Goal: Information Seeking & Learning: Learn about a topic

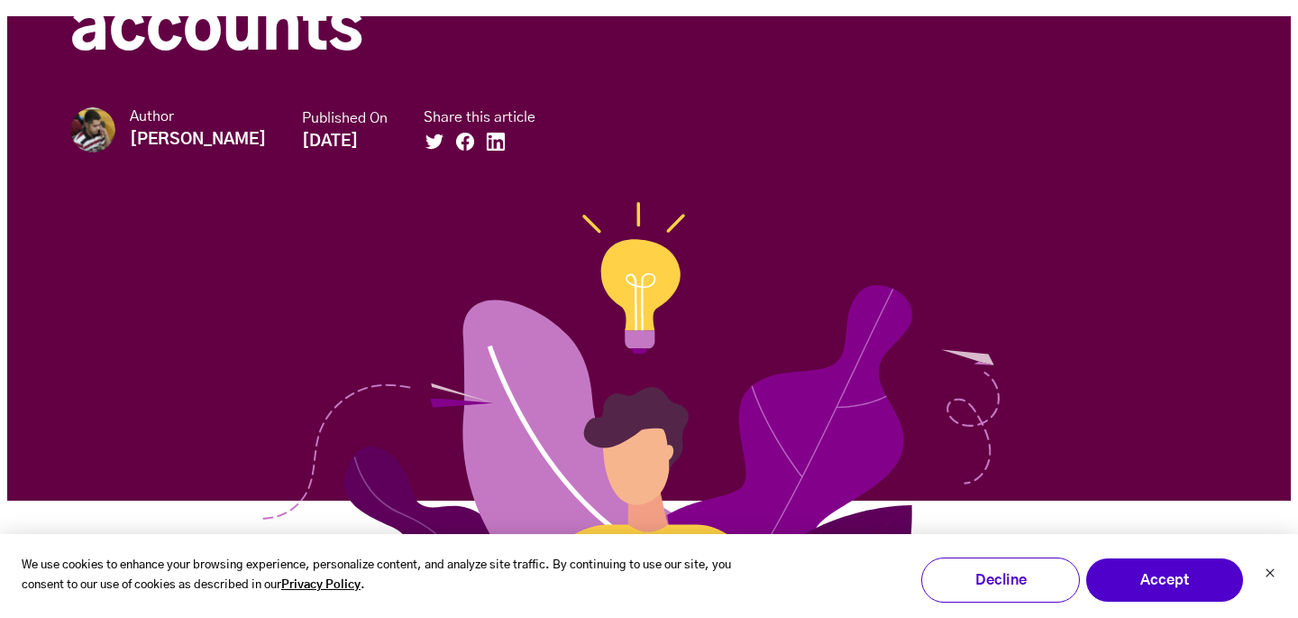
scroll to position [310, 0]
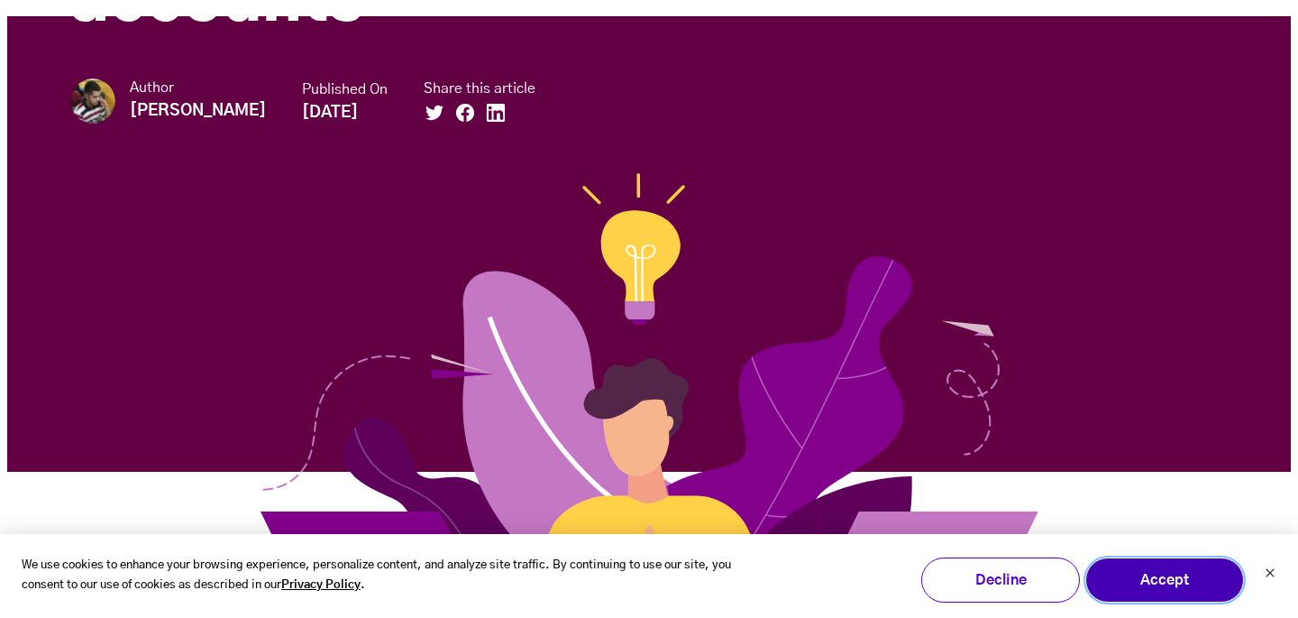
click at [1193, 565] on button "Accept" at bounding box center [1164, 579] width 159 height 45
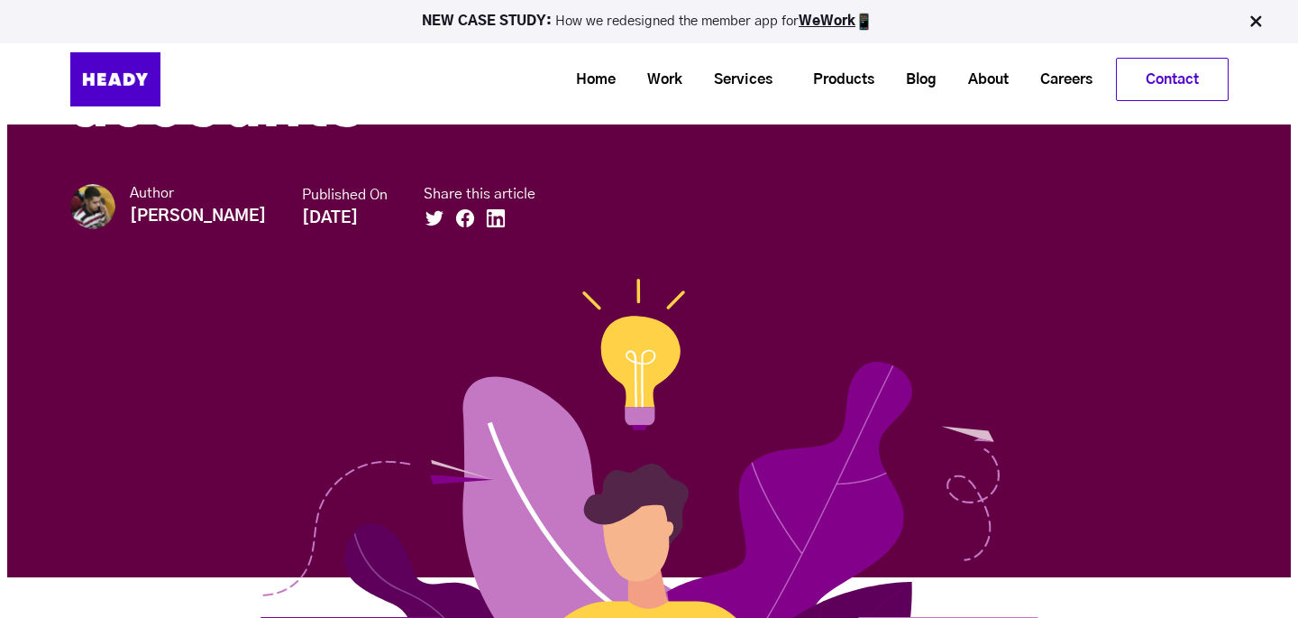
scroll to position [134, 0]
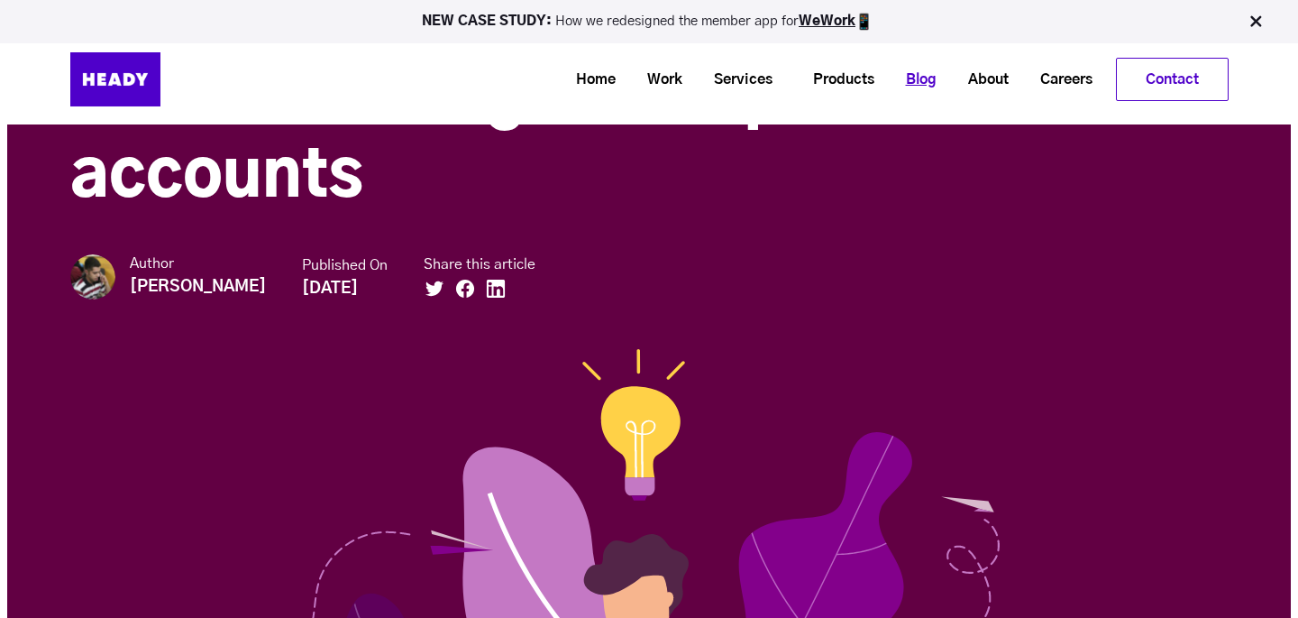
click at [906, 87] on link "Blog" at bounding box center [914, 79] width 62 height 33
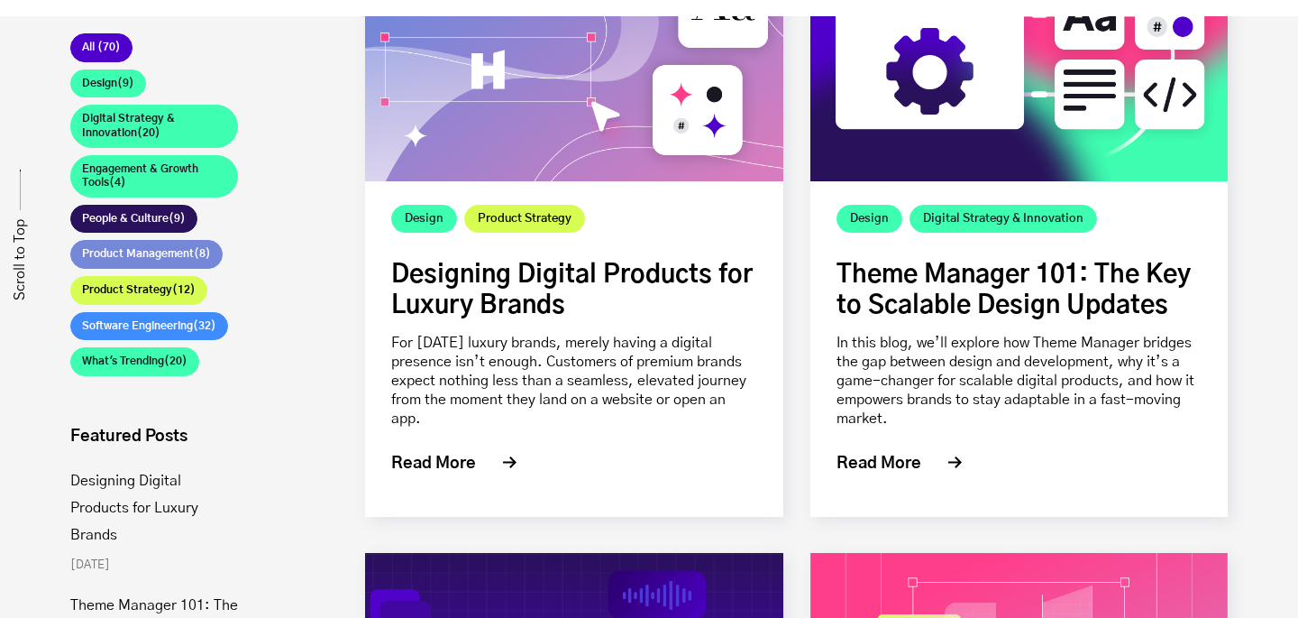
scroll to position [497, 0]
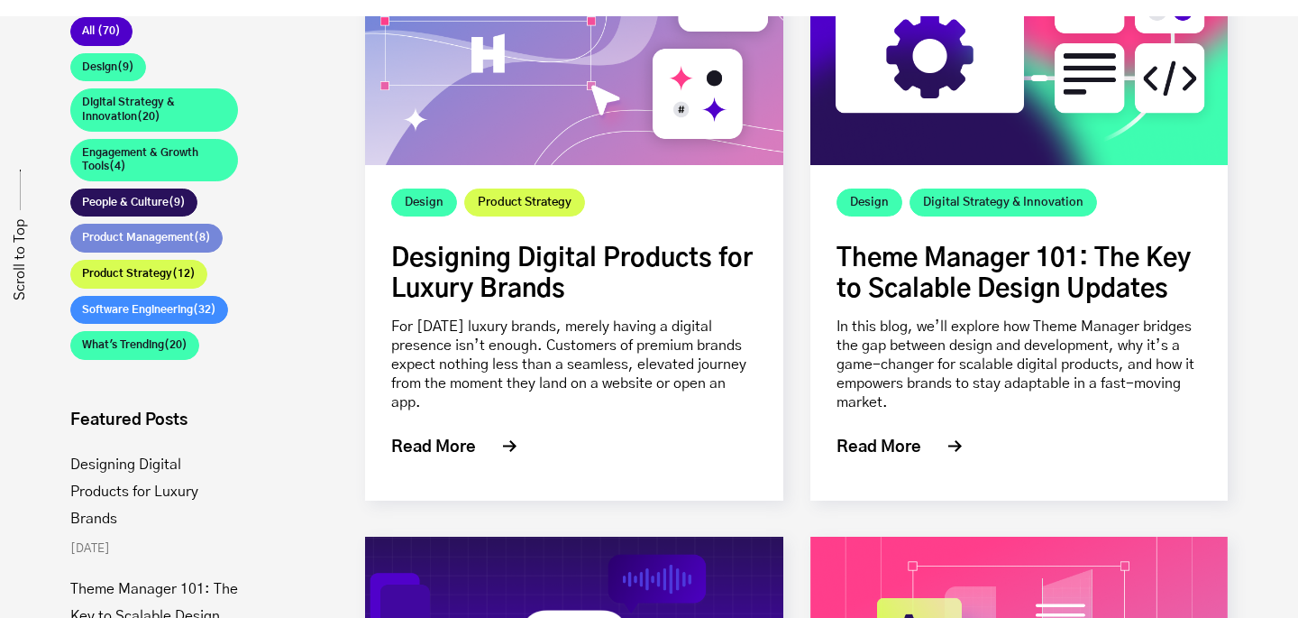
click at [135, 307] on link "Software Engineering (32)" at bounding box center [149, 310] width 158 height 29
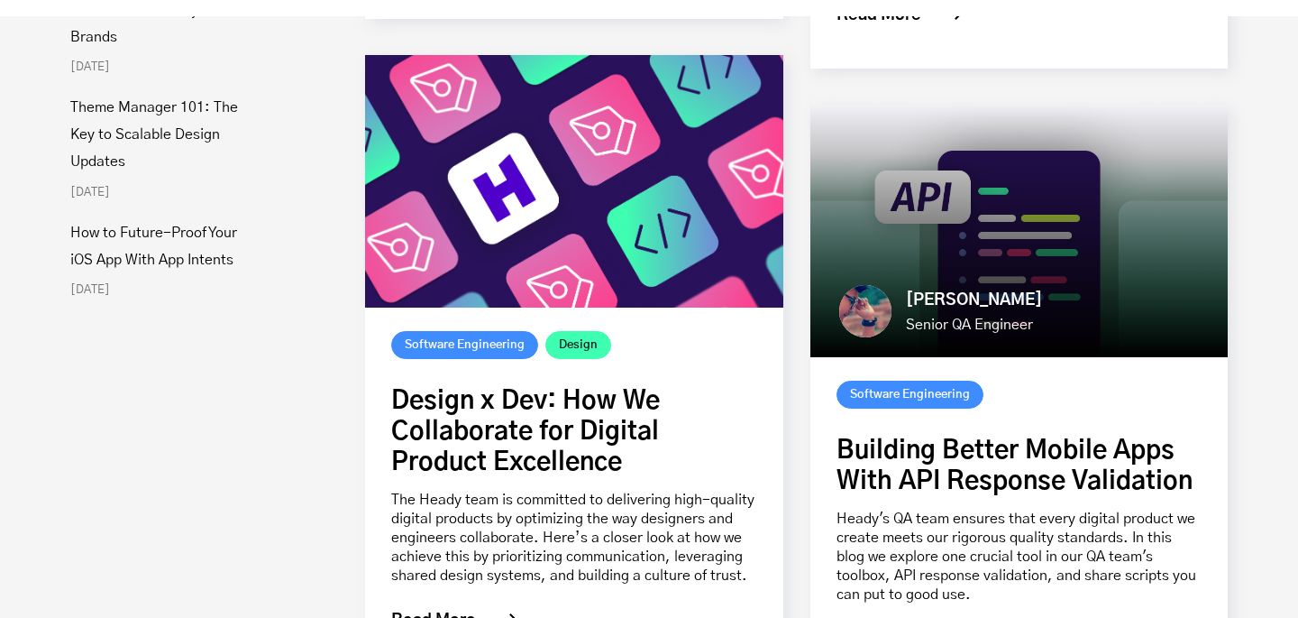
scroll to position [1152, 0]
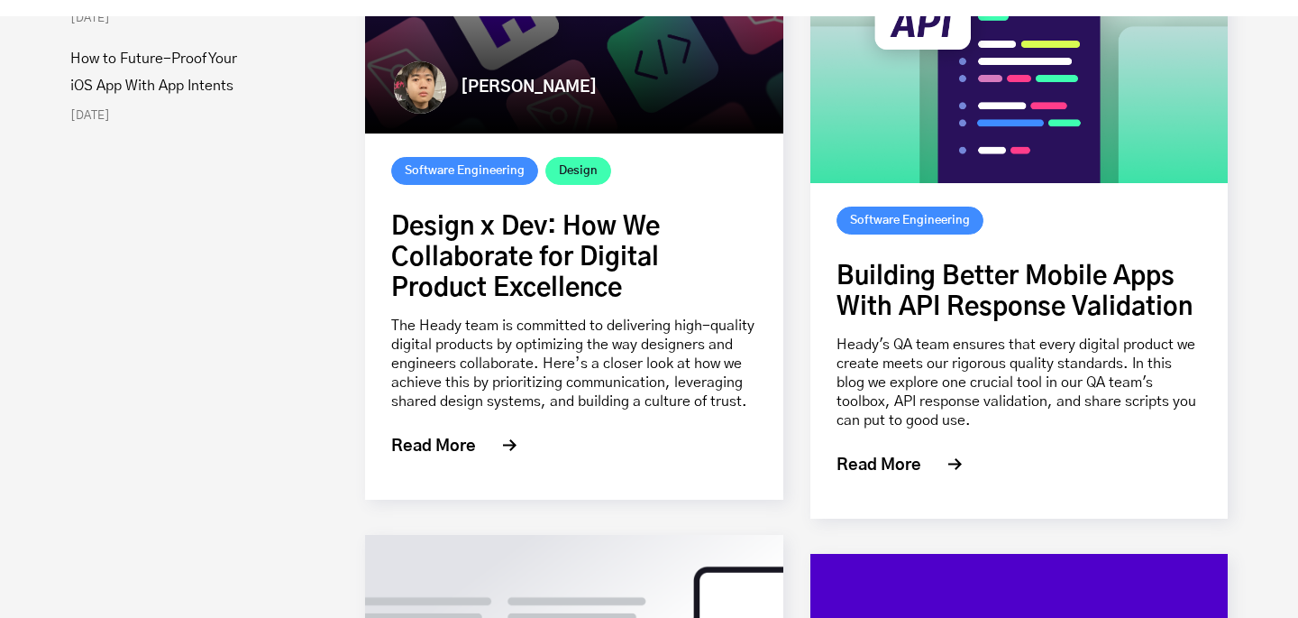
click at [499, 250] on link "Design x Dev: How We Collaborate for Digital Product Excellence" at bounding box center [525, 258] width 269 height 87
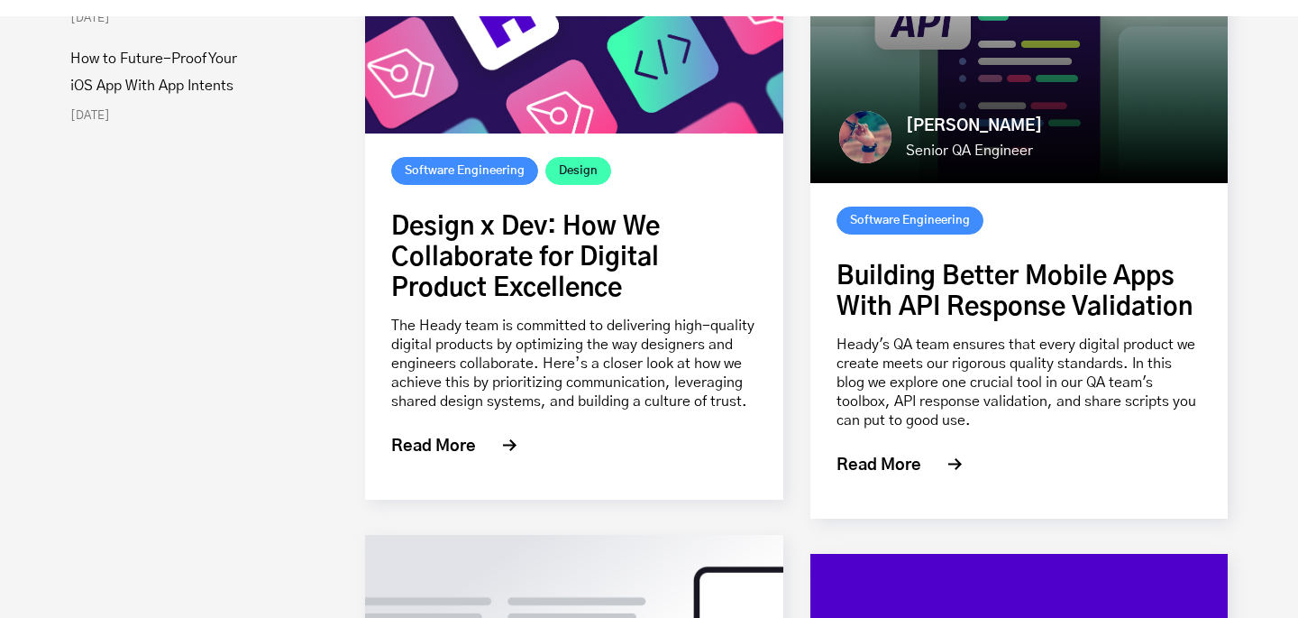
click at [969, 300] on link "Building Better Mobile Apps With API Response Validation" at bounding box center [1015, 292] width 356 height 56
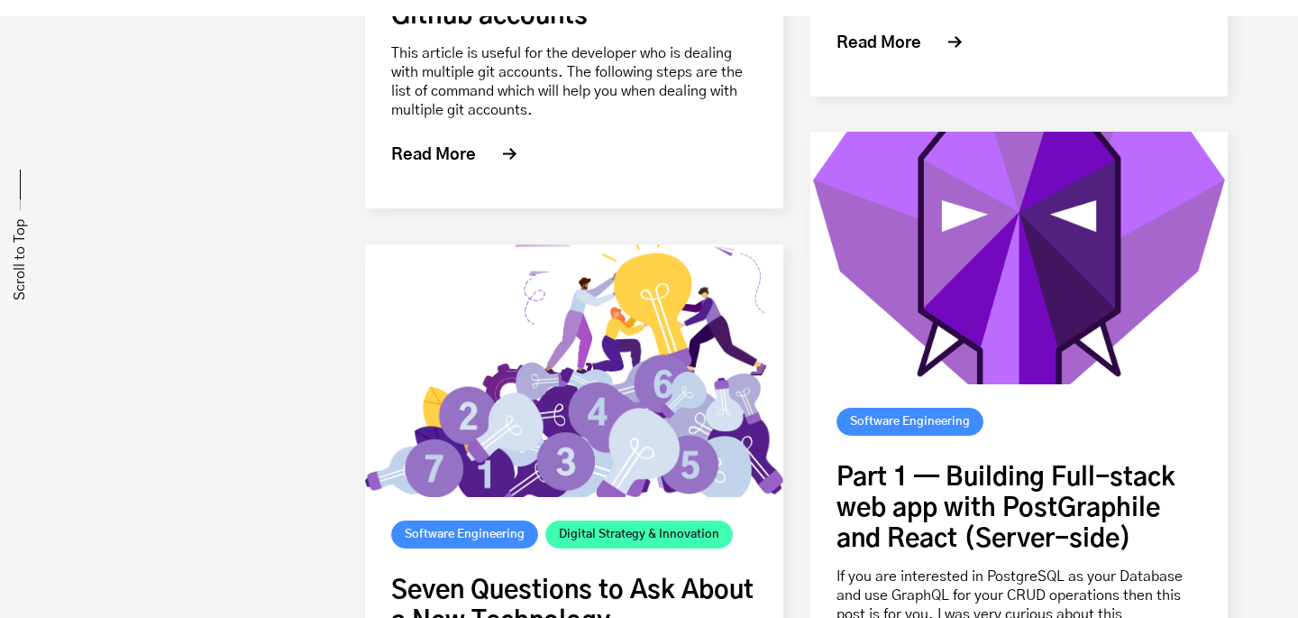
scroll to position [9344, 0]
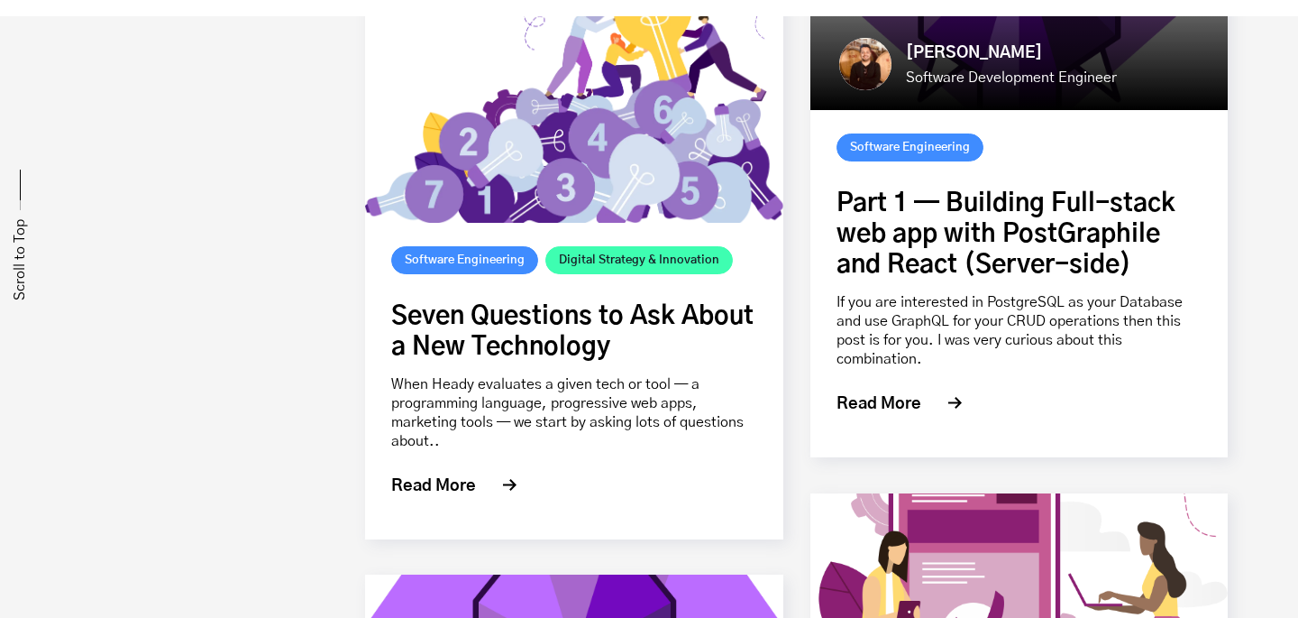
click at [1020, 221] on link "Part 1 — Building Full-stack web app with PostGraphile and React (Server-side)" at bounding box center [1006, 234] width 339 height 87
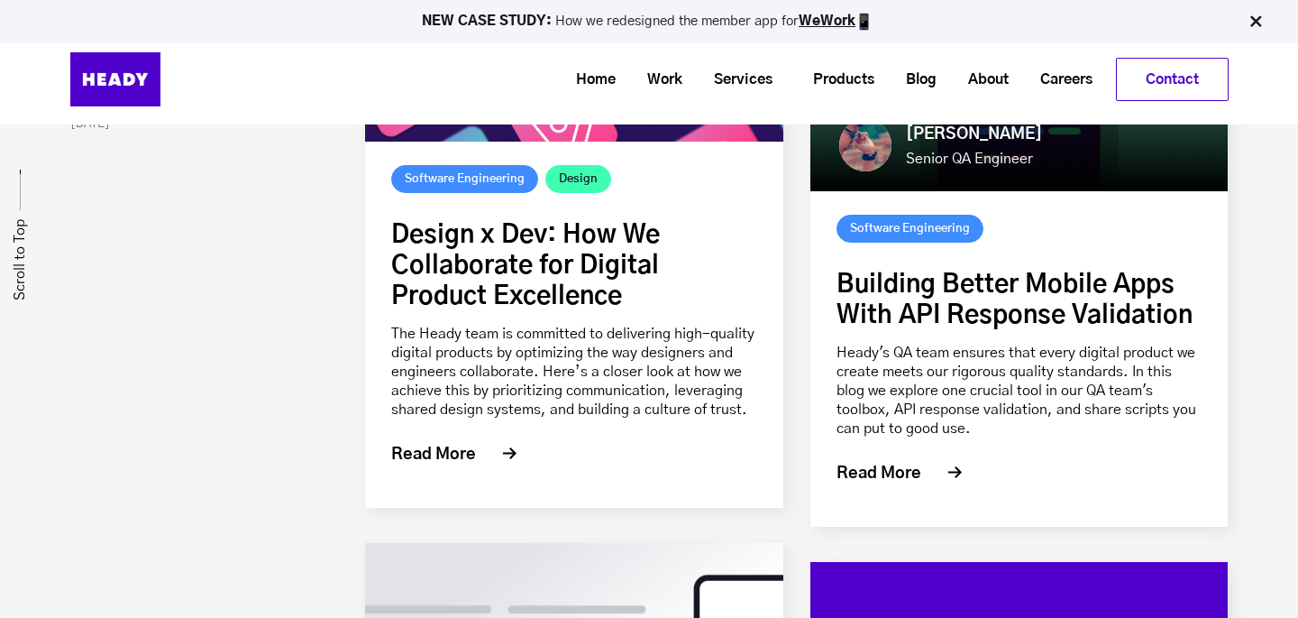
scroll to position [934, 0]
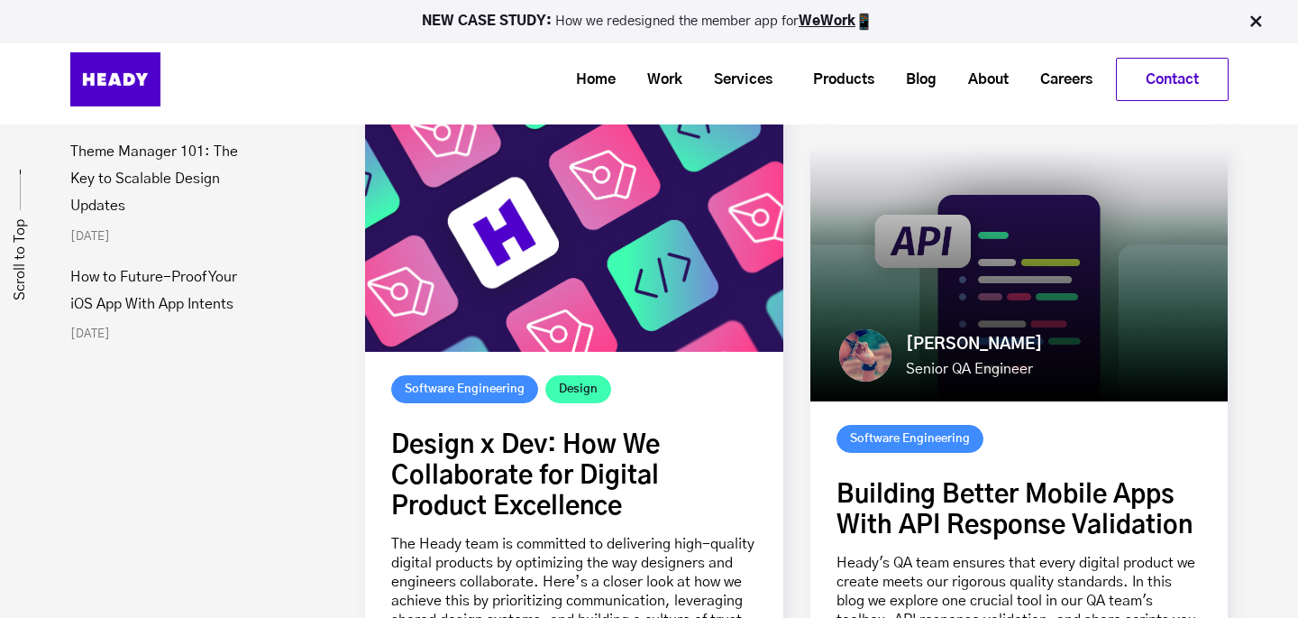
click at [1028, 529] on link "Building Better Mobile Apps With API Response Validation" at bounding box center [1015, 510] width 356 height 56
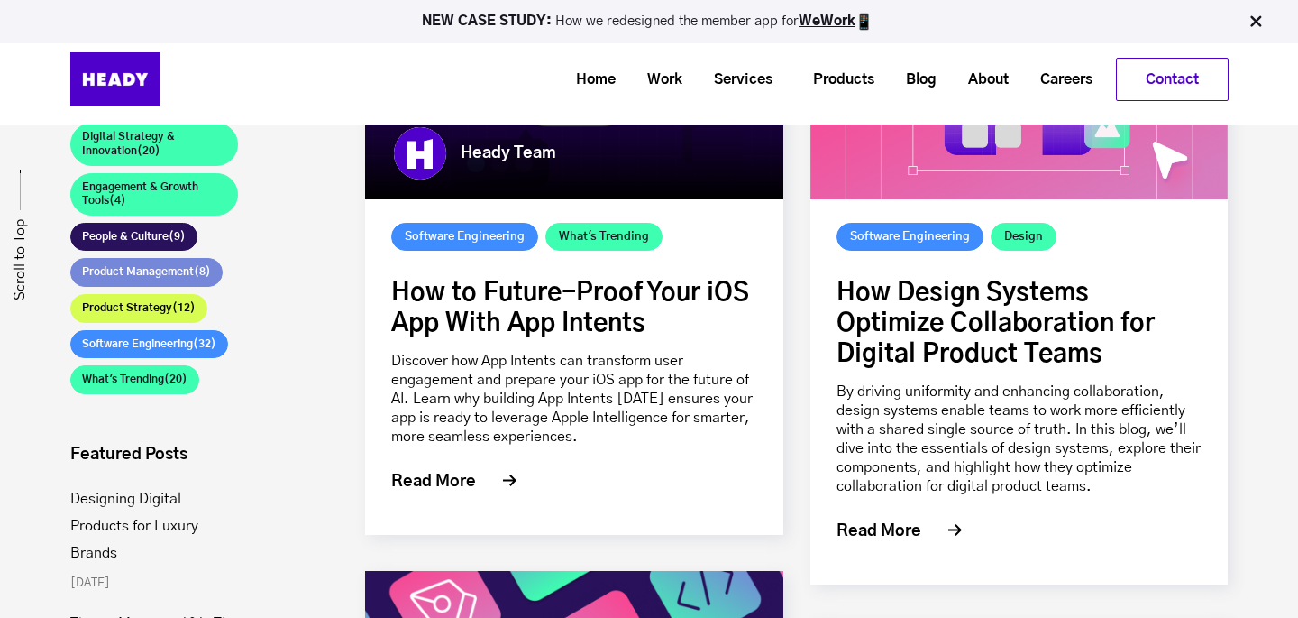
scroll to position [418, 0]
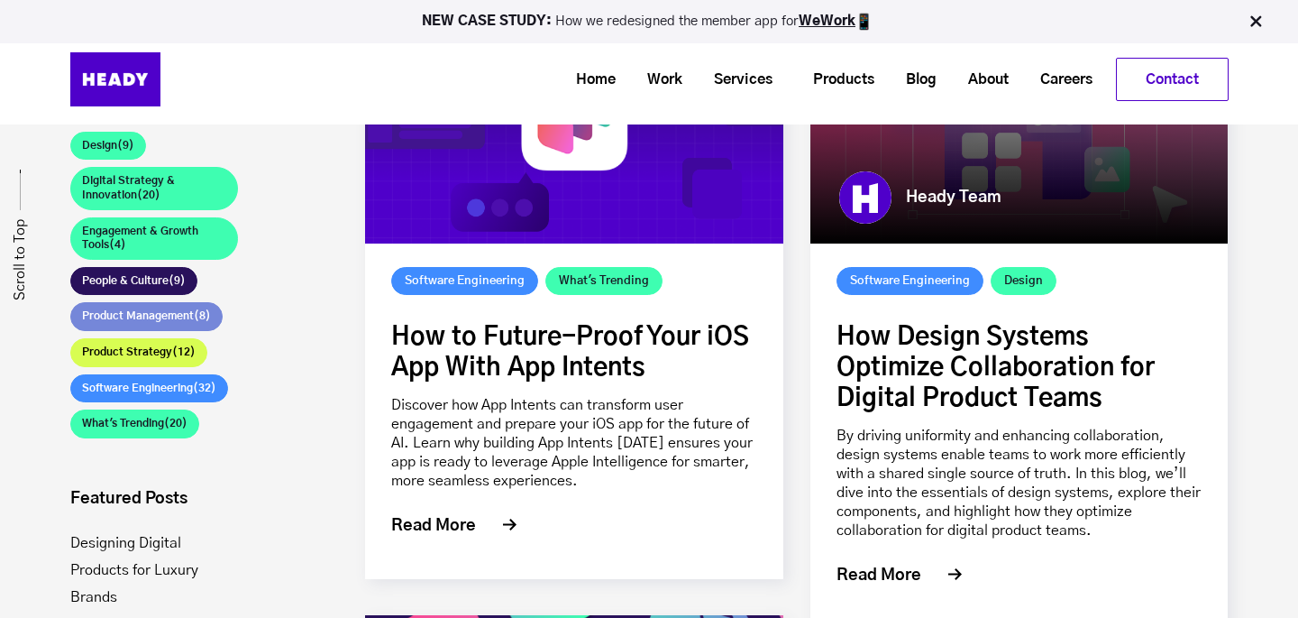
click at [1027, 337] on link "How Design Systems Optimize Collaboration for Digital Product Teams" at bounding box center [996, 368] width 318 height 87
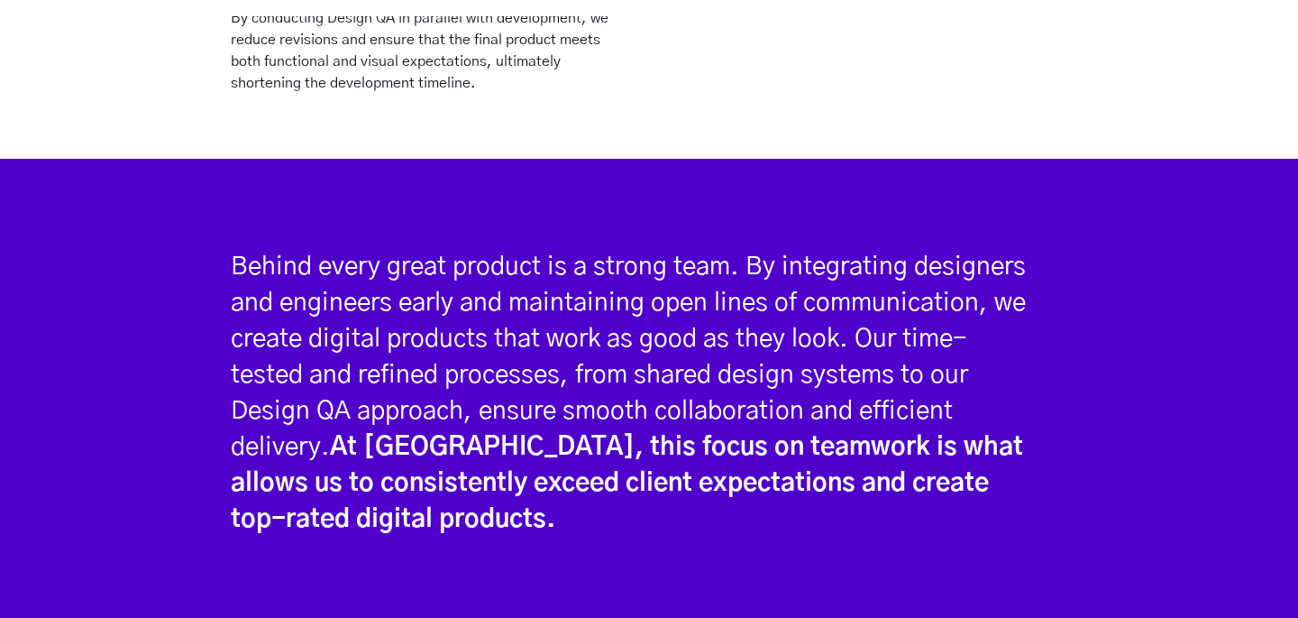
scroll to position [5086, 0]
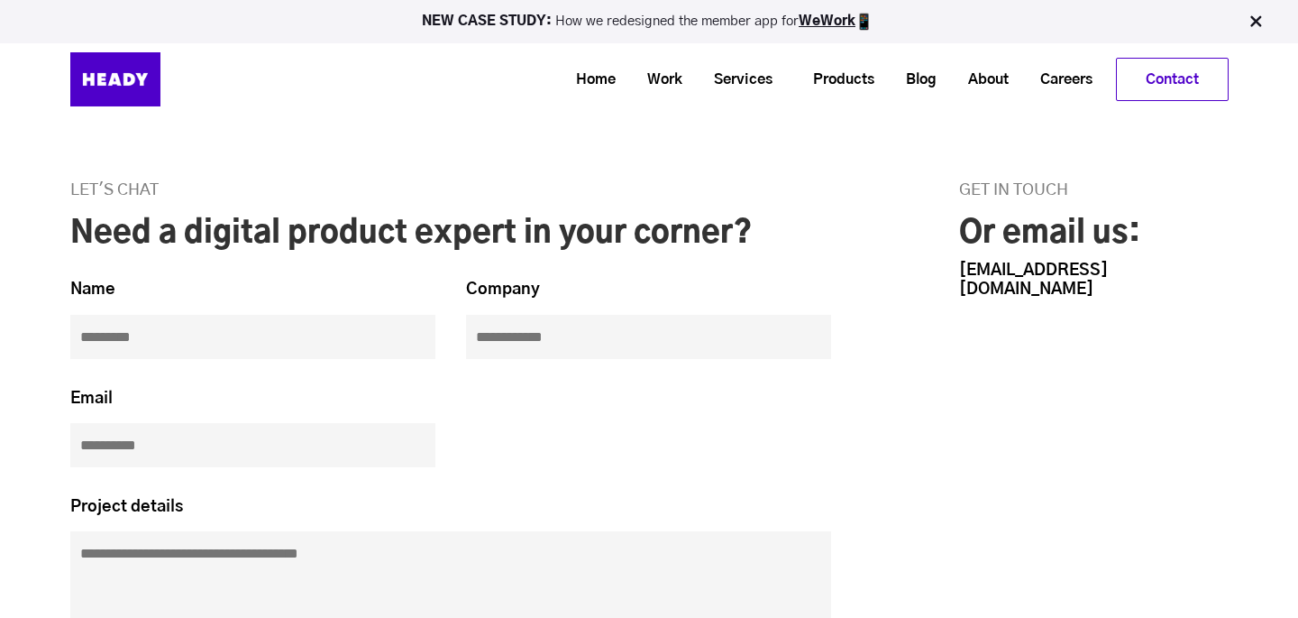
scroll to position [7428, 0]
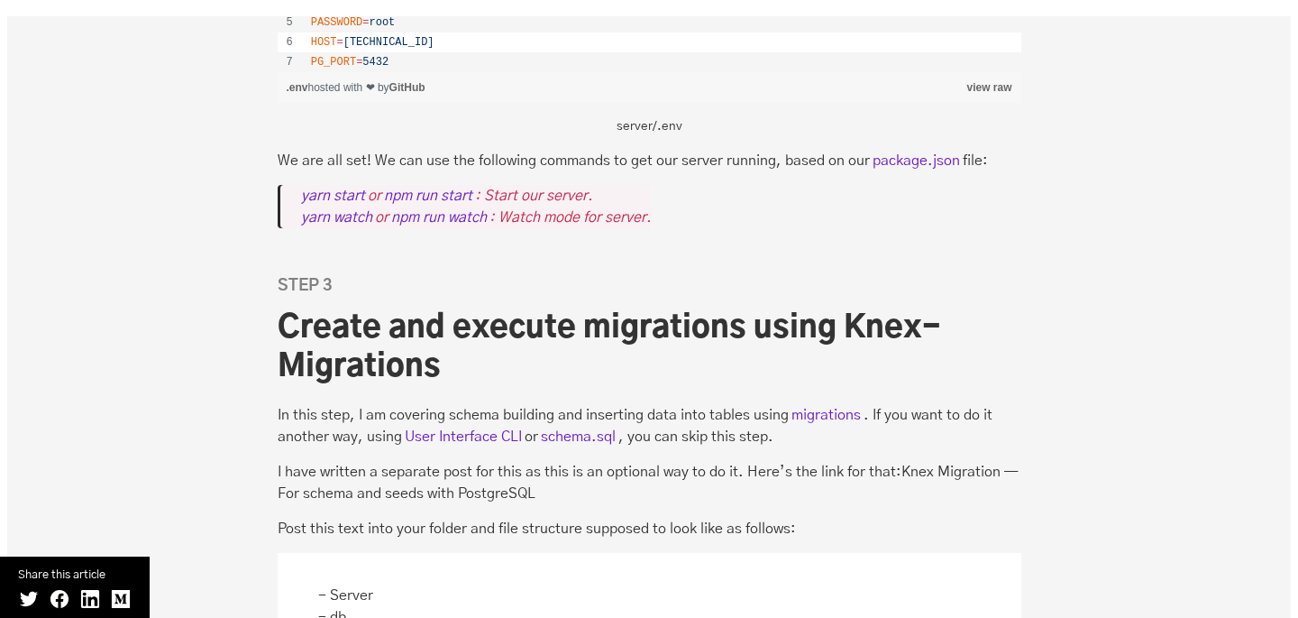
scroll to position [4664, 0]
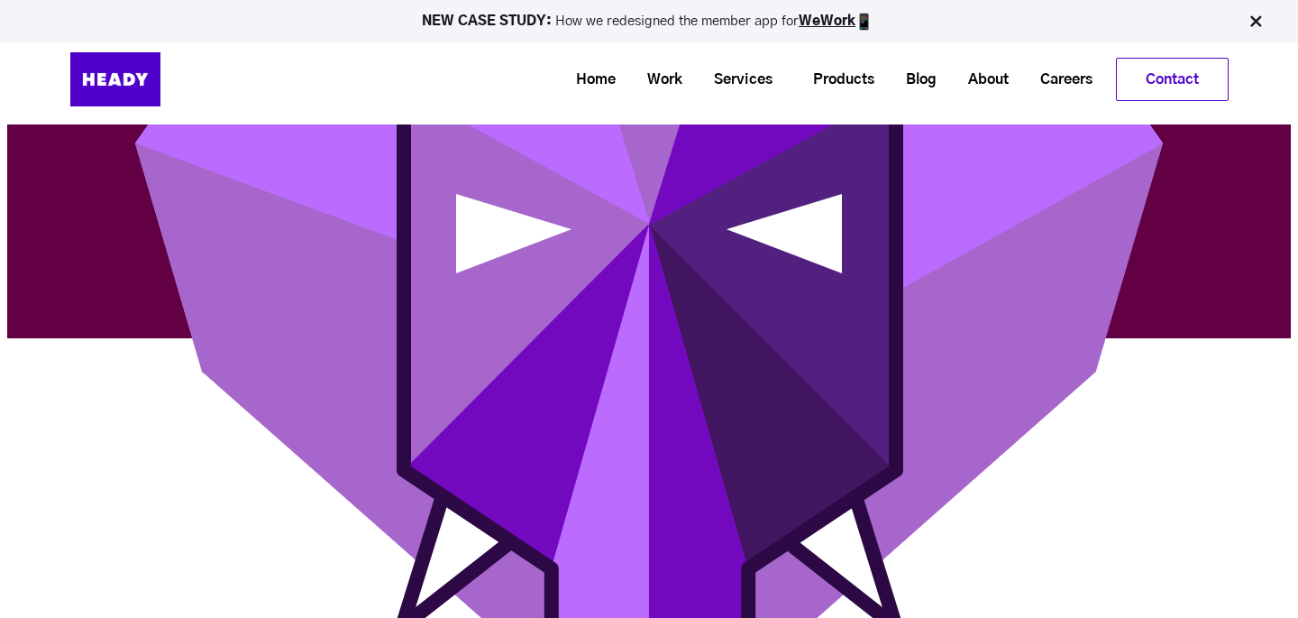
scroll to position [681, 0]
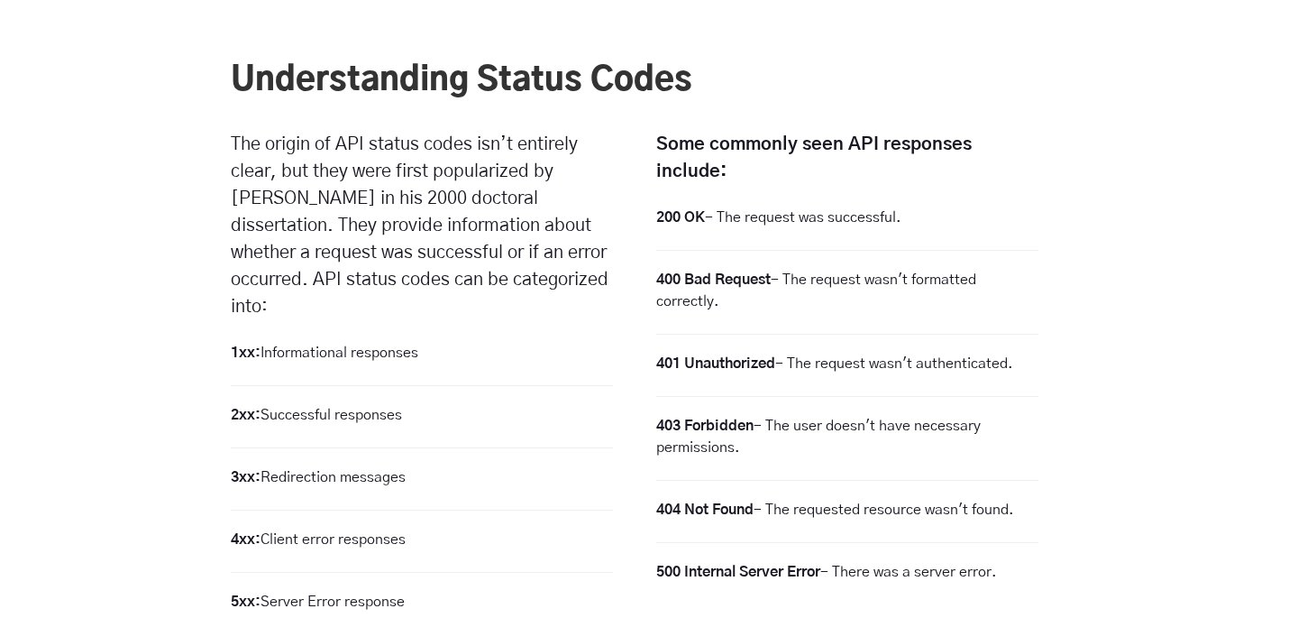
scroll to position [4353, 0]
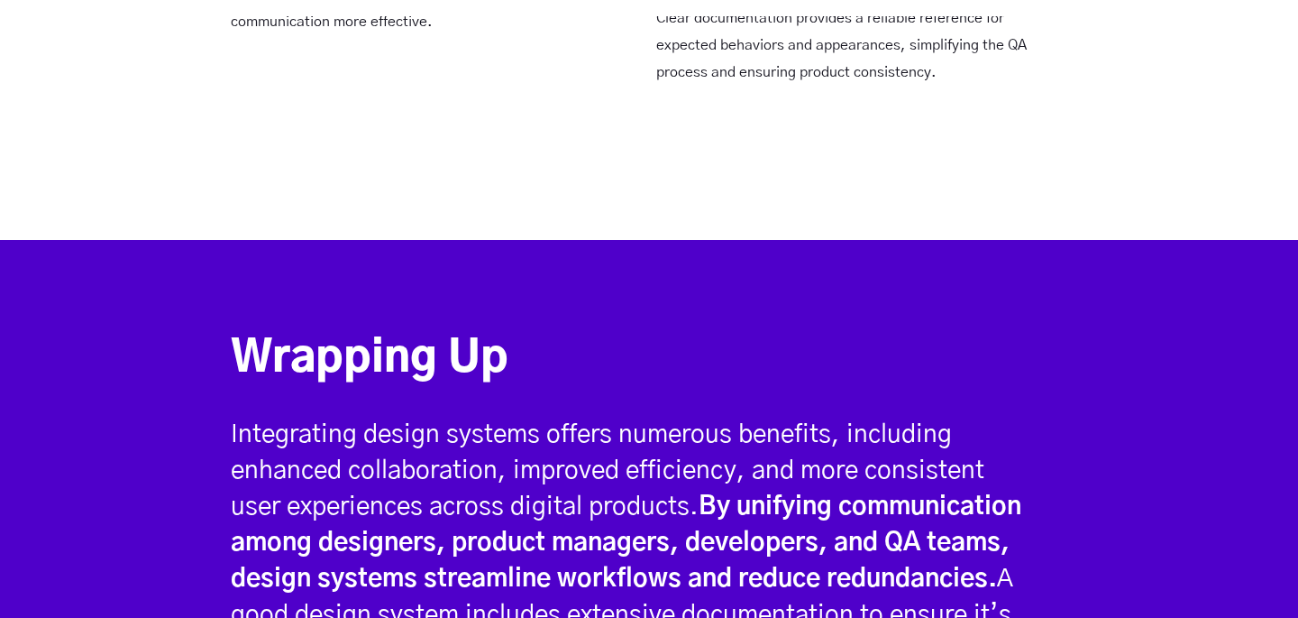
scroll to position [6760, 0]
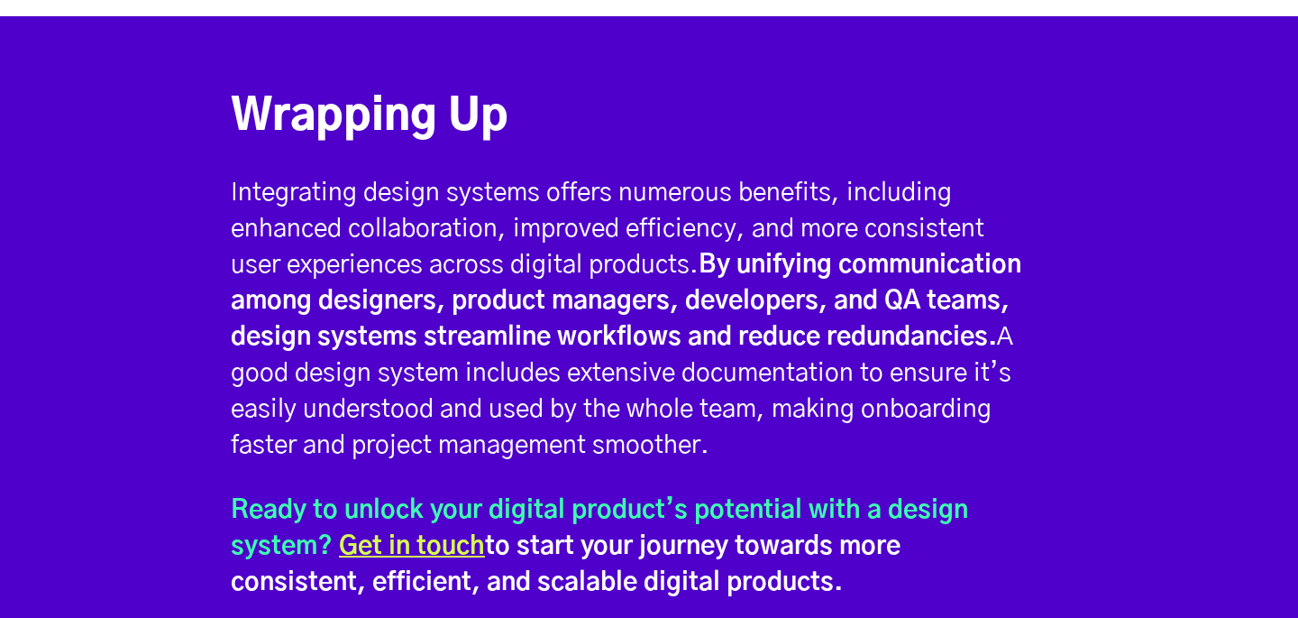
click at [374, 236] on h5 "Integrating design systems offers numerous benefits, including enhanced collabo…" at bounding box center [635, 319] width 808 height 288
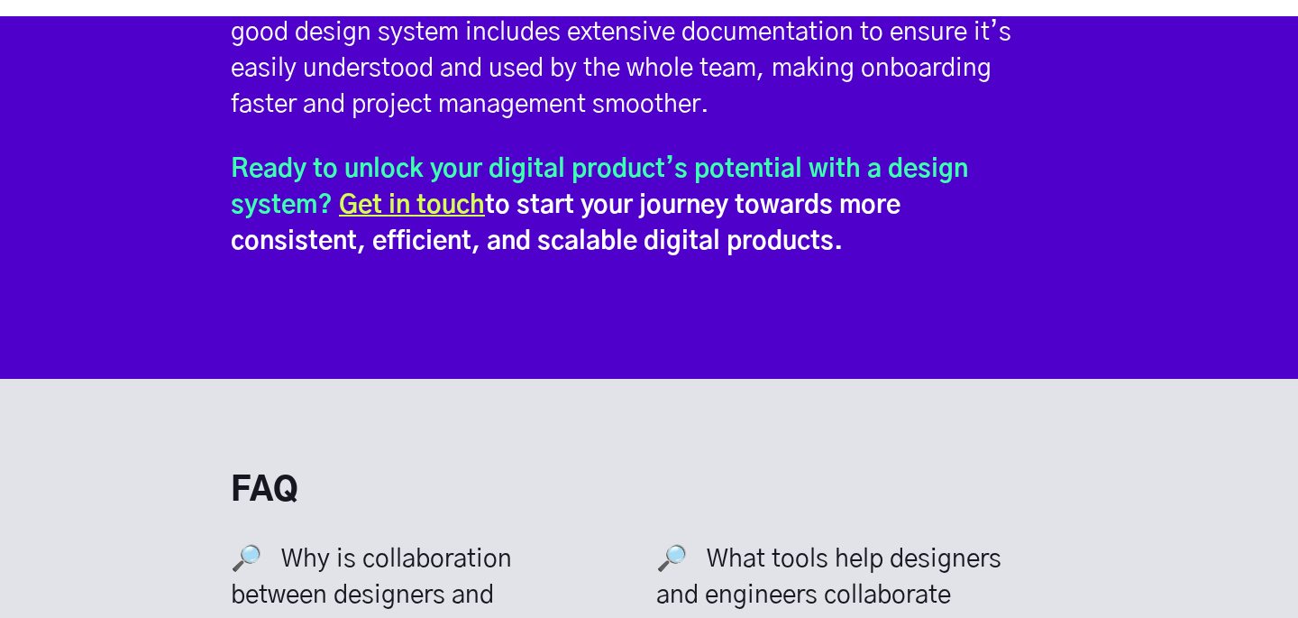
scroll to position [7659, 0]
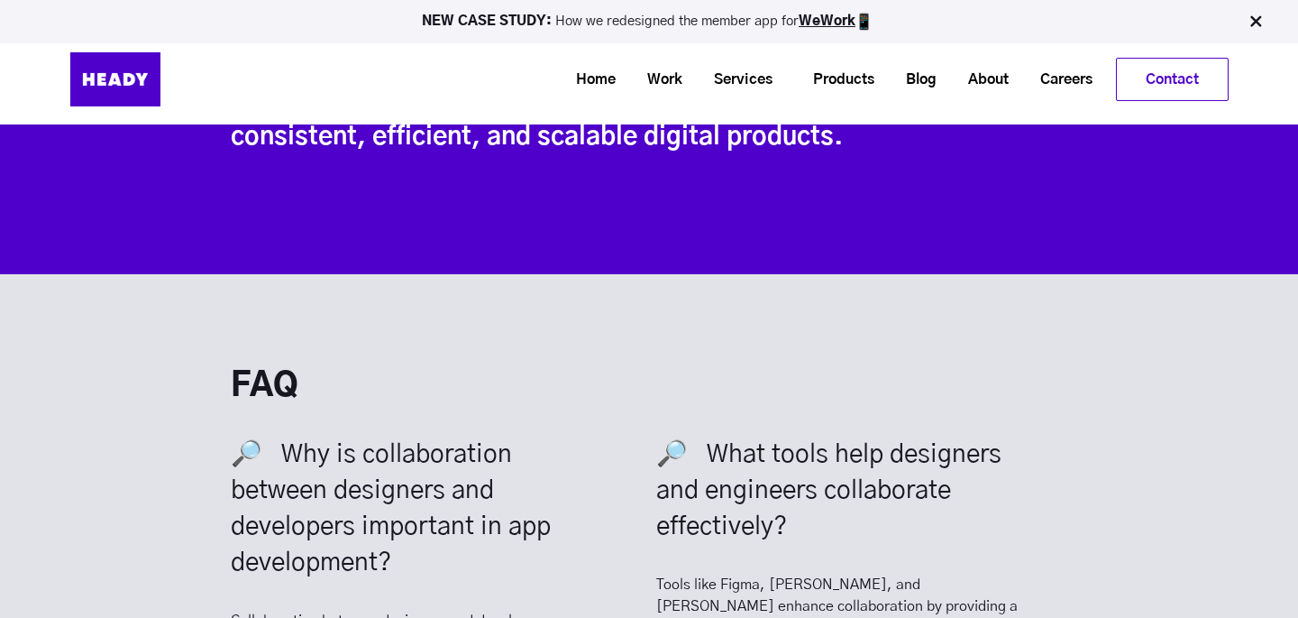
scroll to position [6623, 0]
